Goal: Task Accomplishment & Management: Complete application form

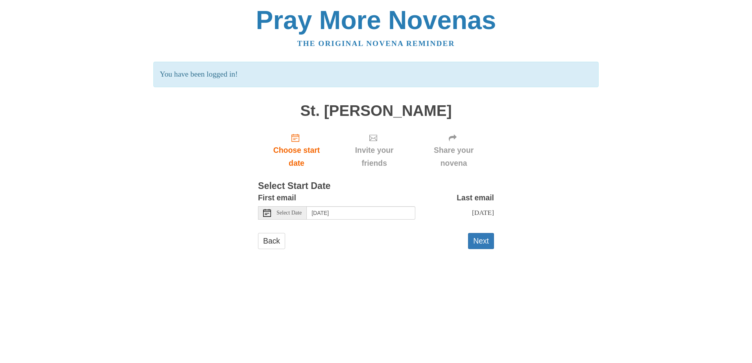
click at [266, 213] on use at bounding box center [267, 213] width 8 height 8
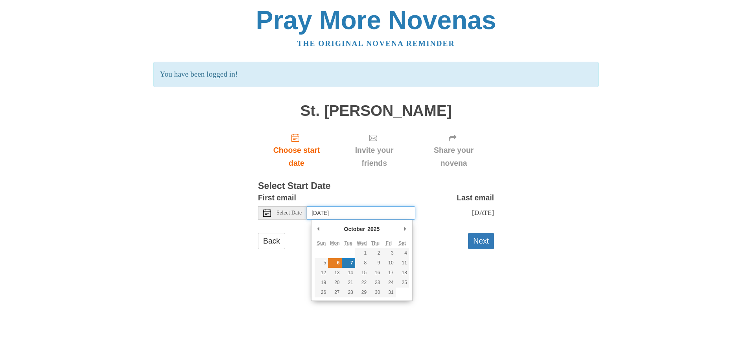
type input "[DATE]"
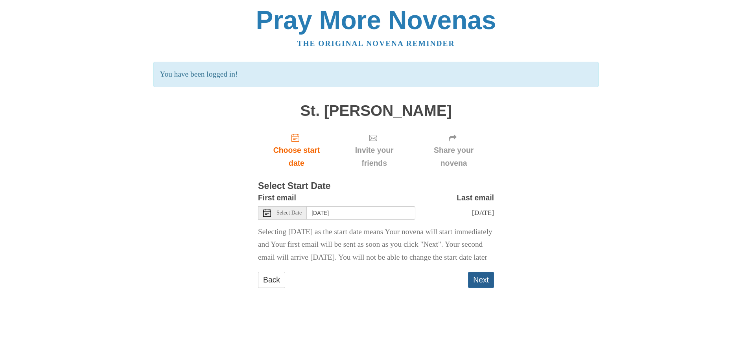
click at [484, 288] on button "Next" at bounding box center [481, 280] width 26 height 16
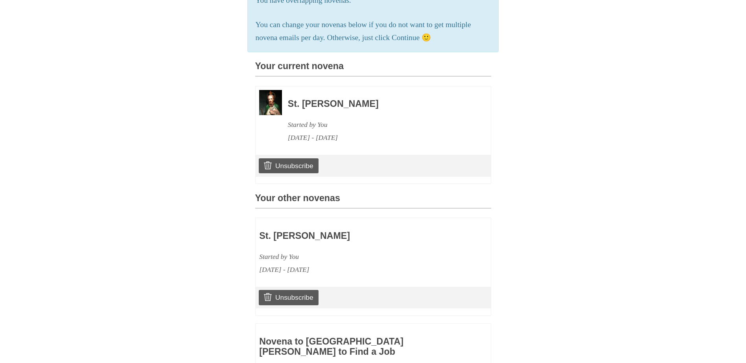
scroll to position [276, 0]
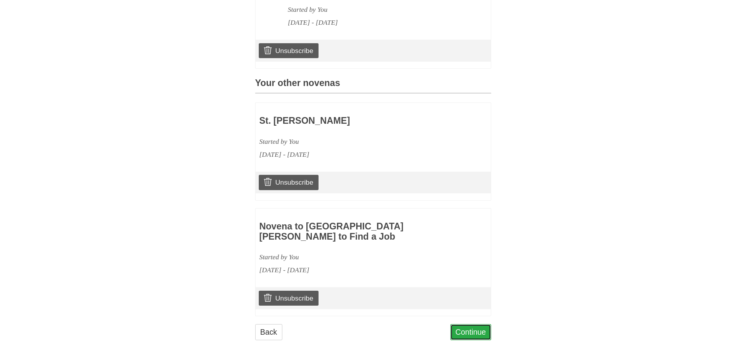
click at [475, 334] on link "Continue" at bounding box center [470, 333] width 41 height 16
